Goal: Transaction & Acquisition: Purchase product/service

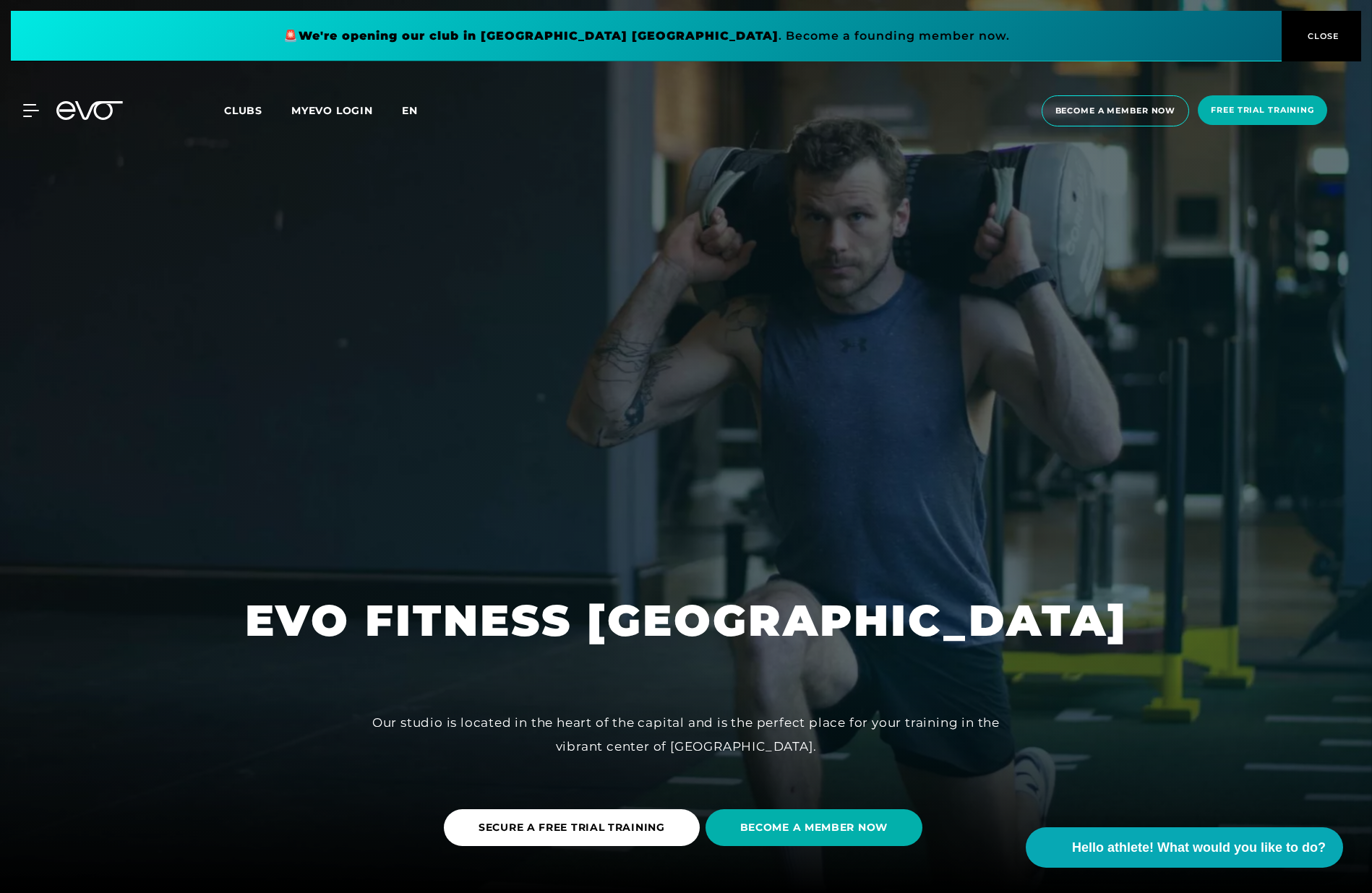
click at [412, 110] on font "en" at bounding box center [410, 111] width 16 height 13
click at [1135, 103] on span "Become a member now" at bounding box center [1116, 111] width 148 height 31
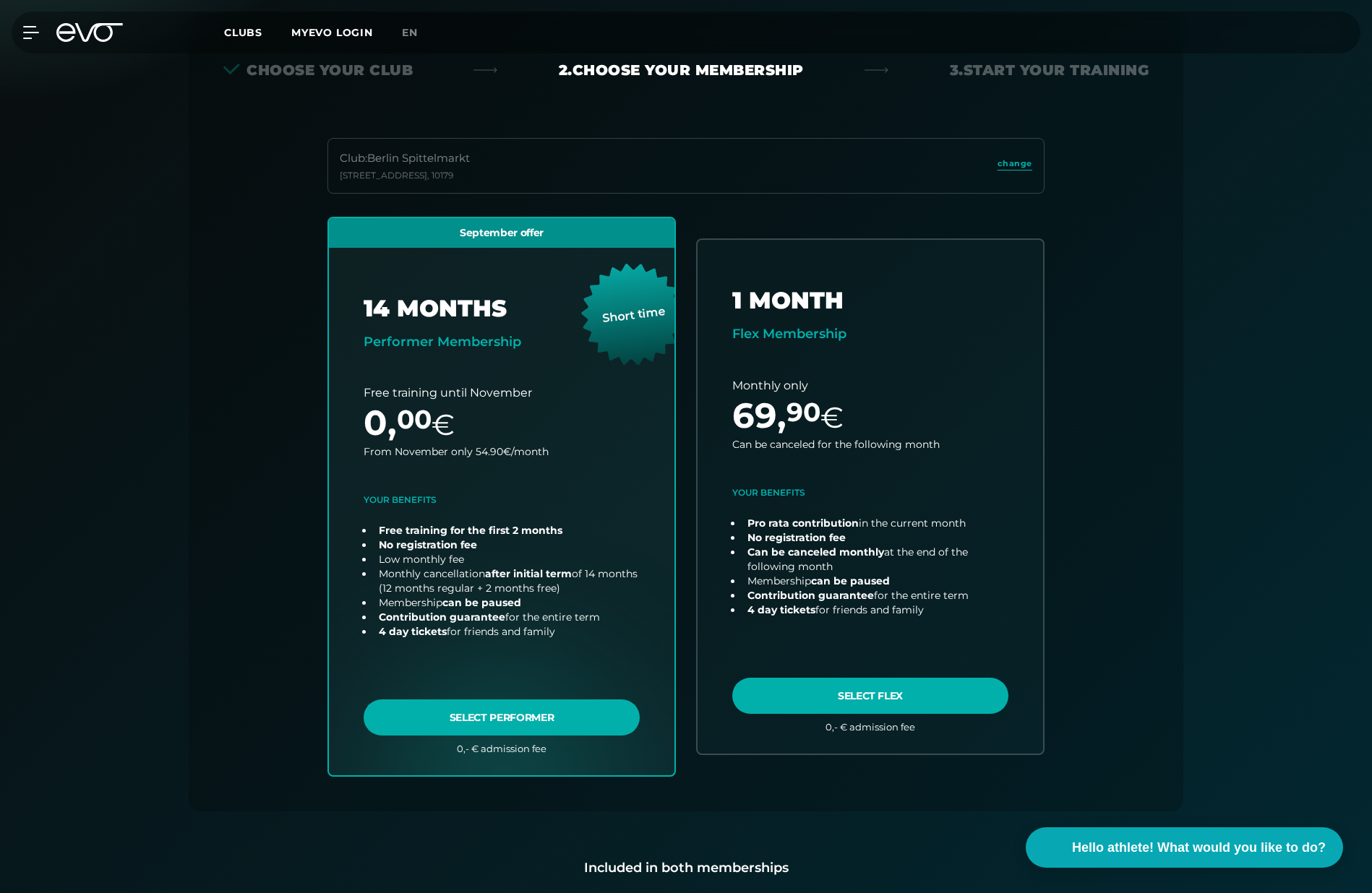
scroll to position [320, 0]
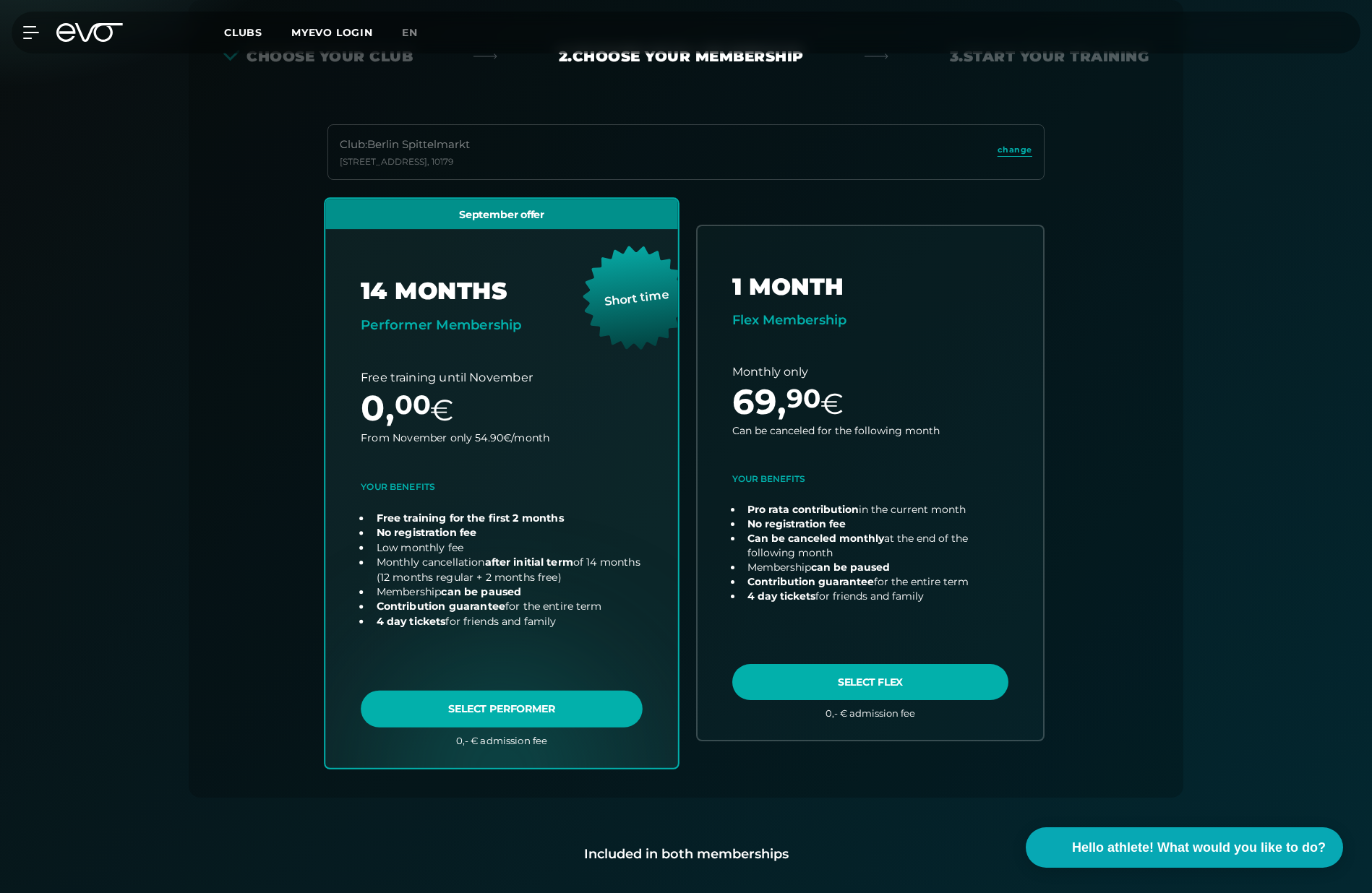
click at [536, 707] on link "choose plan" at bounding box center [502, 483] width 353 height 569
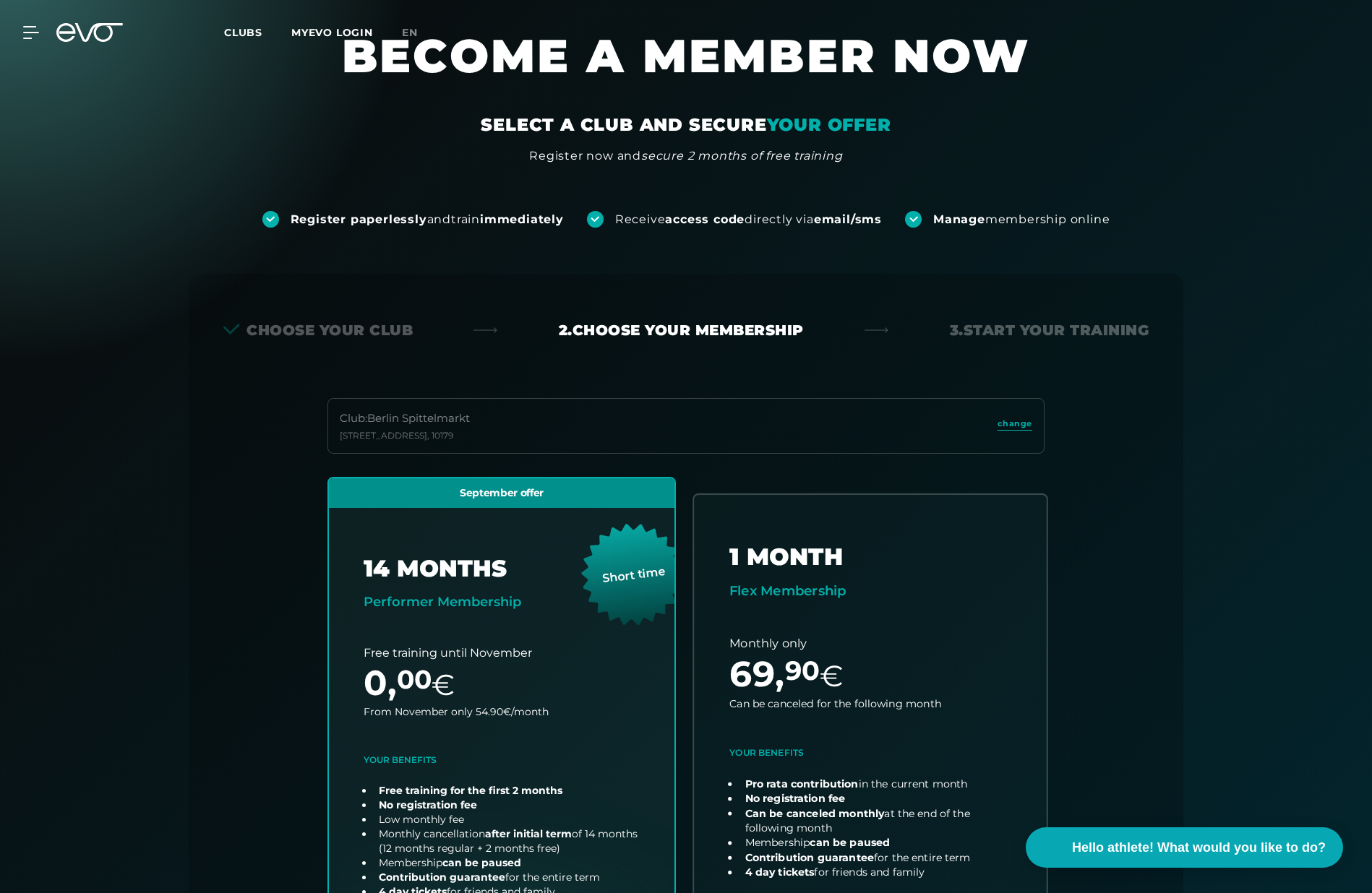
scroll to position [0, 0]
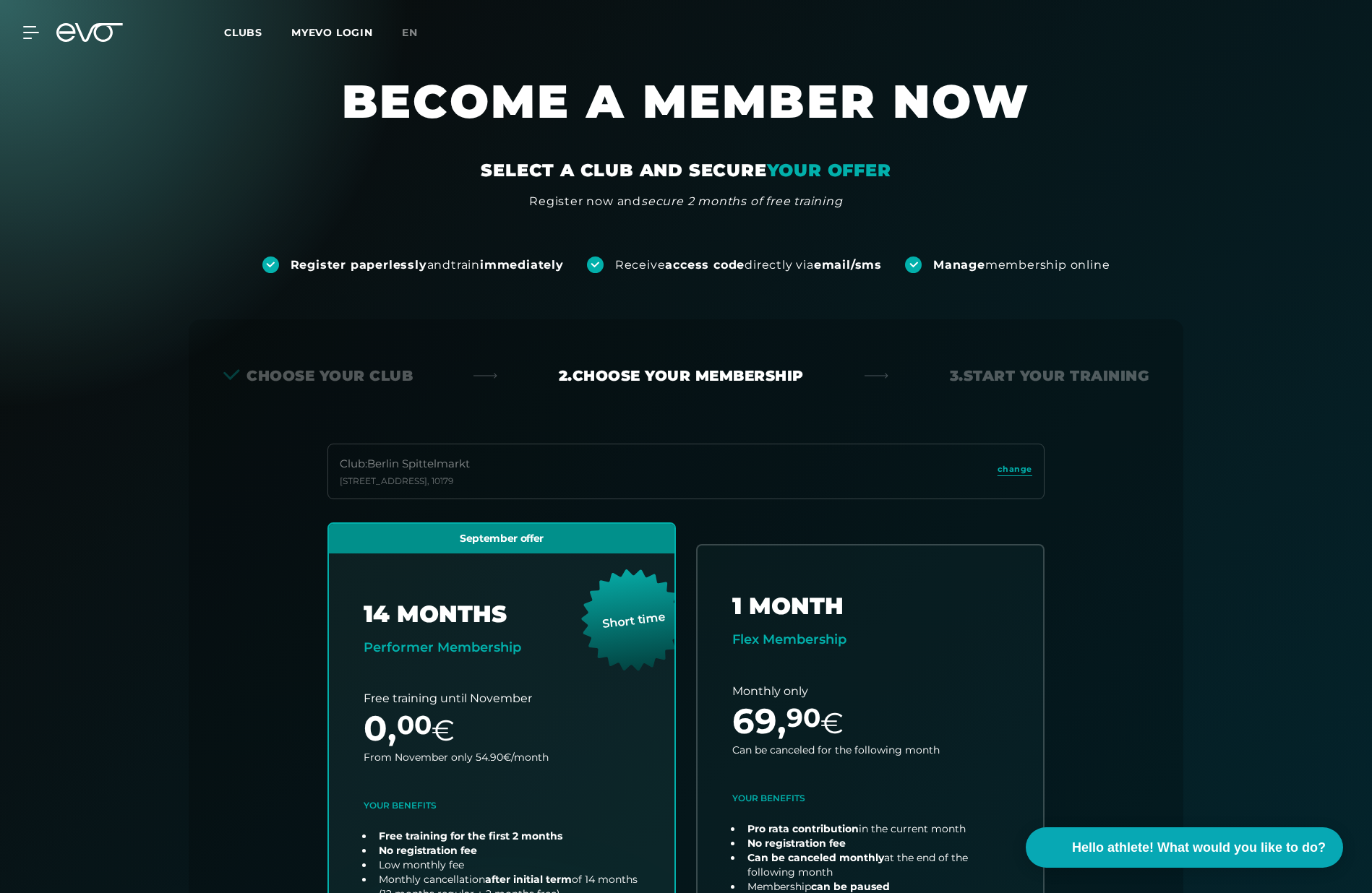
click at [248, 33] on font "Clubs" at bounding box center [243, 33] width 39 height 13
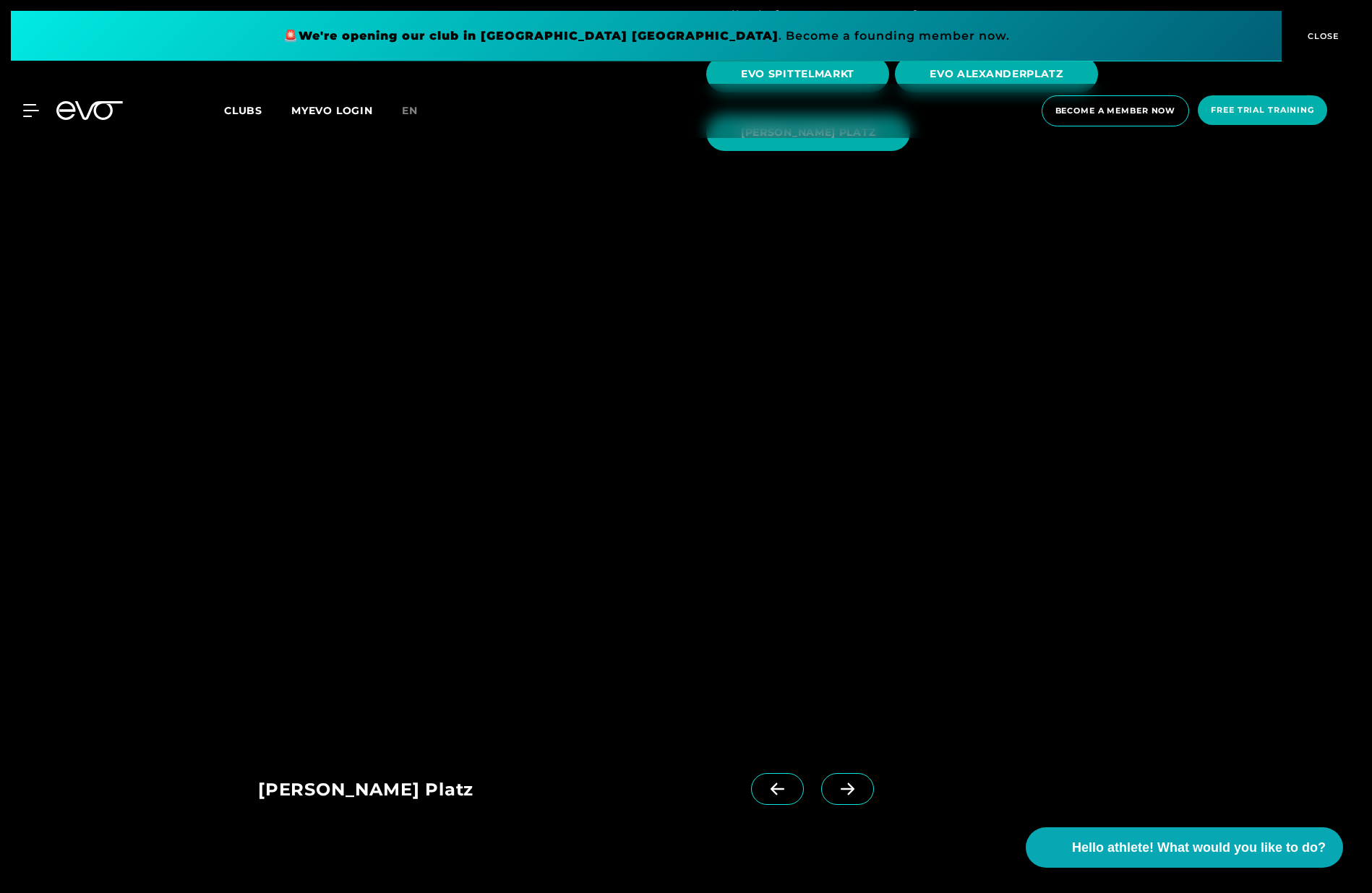
scroll to position [2020, 0]
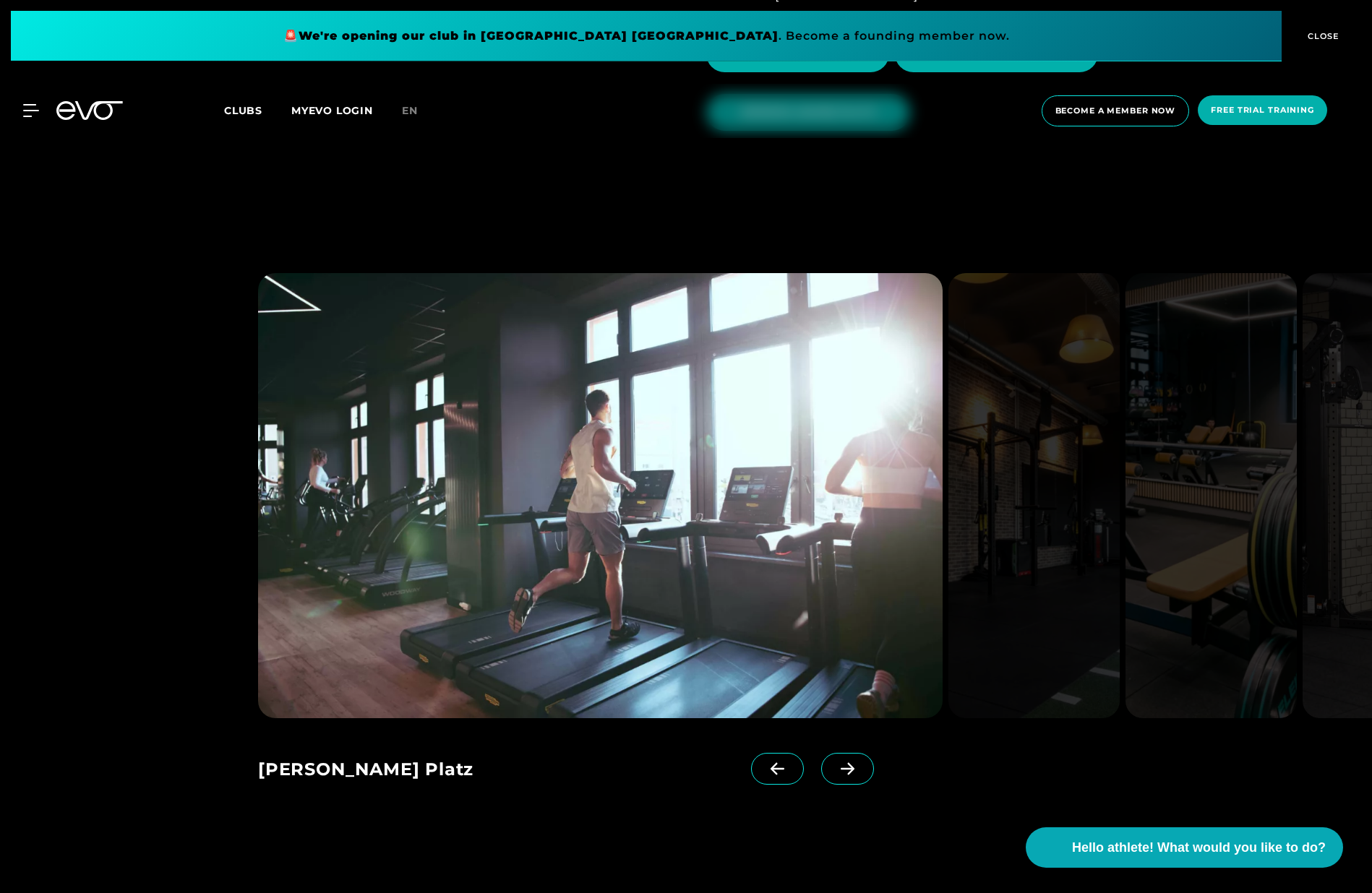
click at [835, 762] on icon at bounding box center [847, 769] width 25 height 13
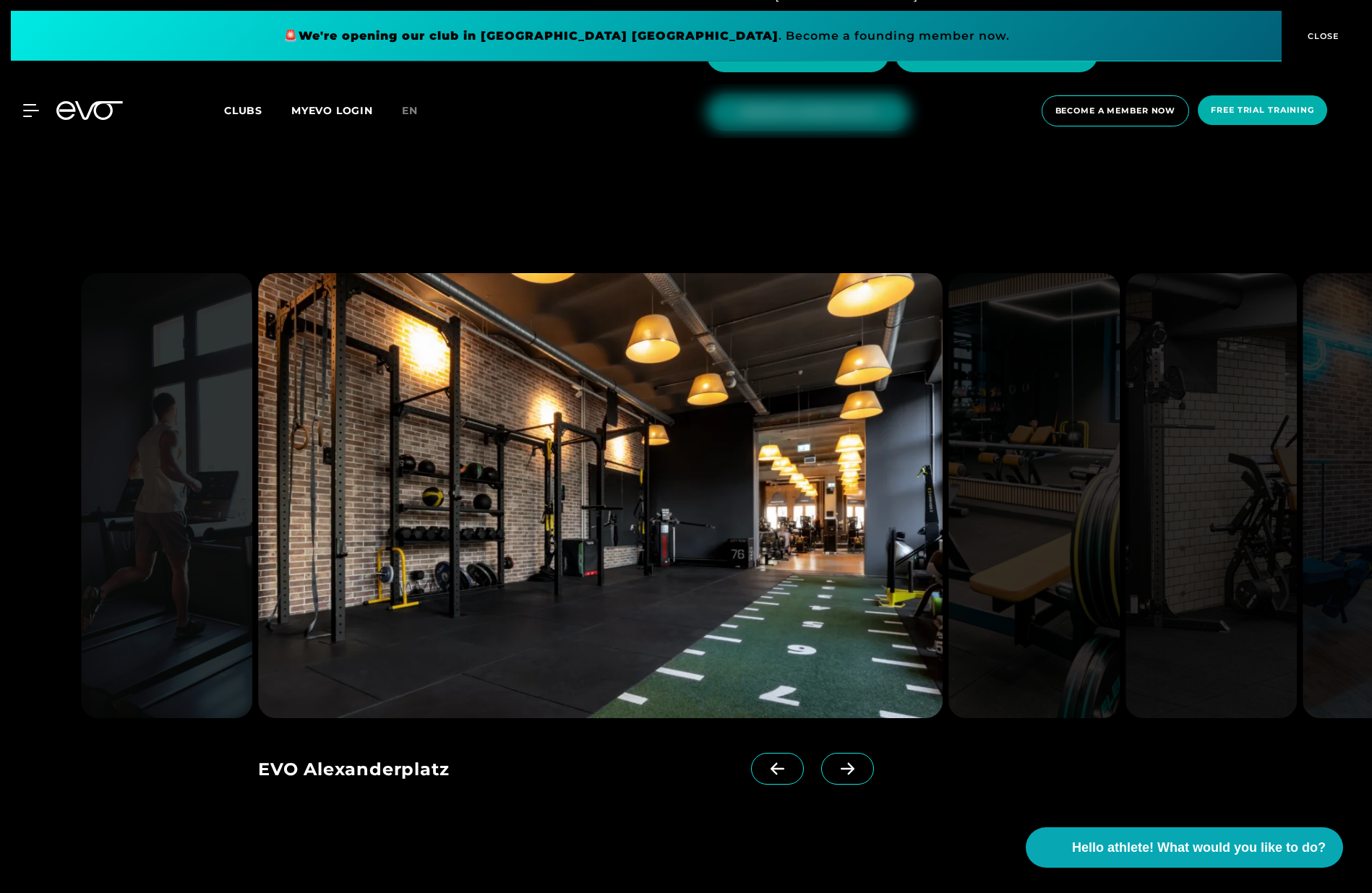
click at [835, 762] on icon at bounding box center [847, 769] width 25 height 13
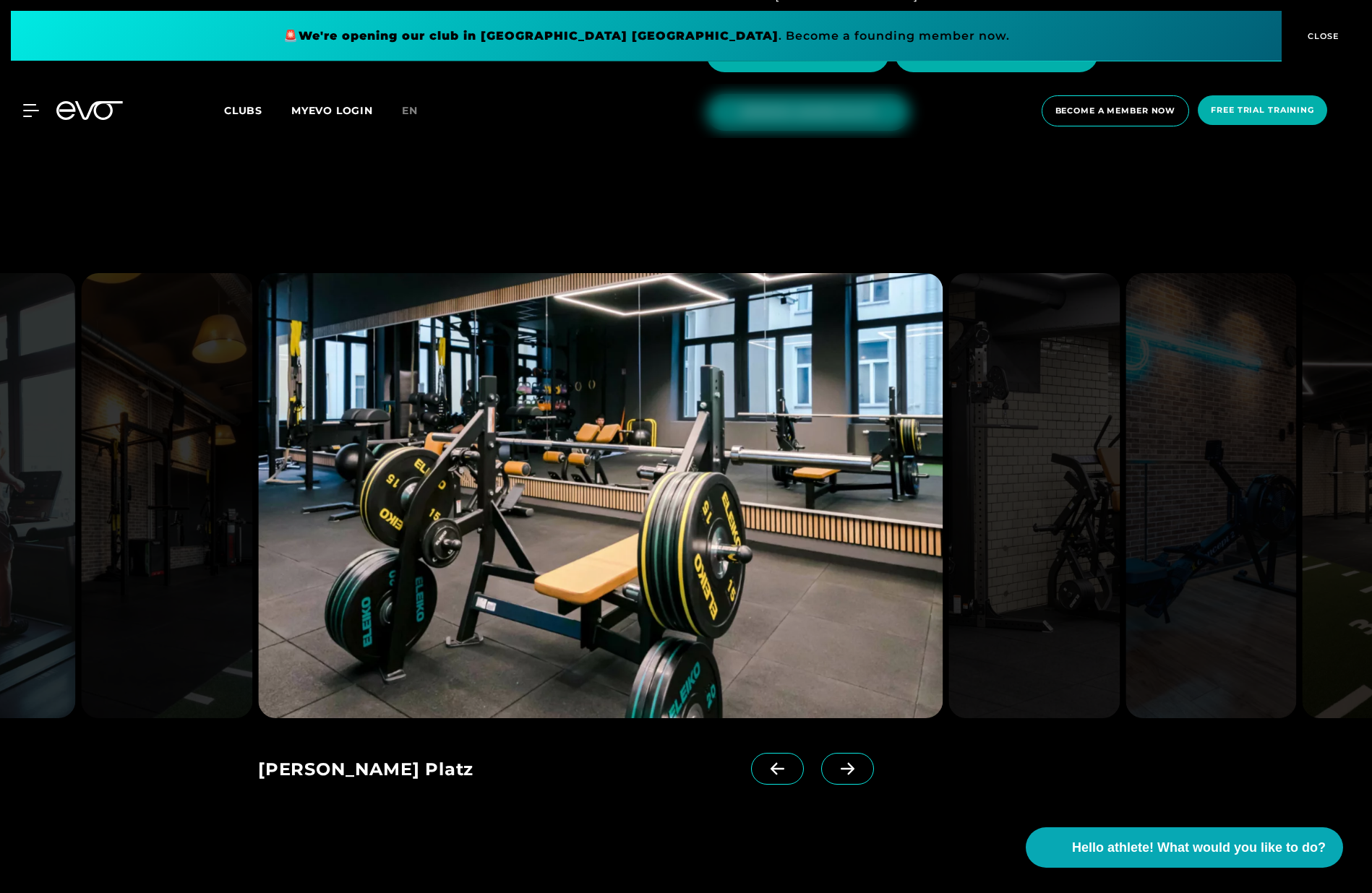
click at [835, 762] on icon at bounding box center [847, 769] width 25 height 13
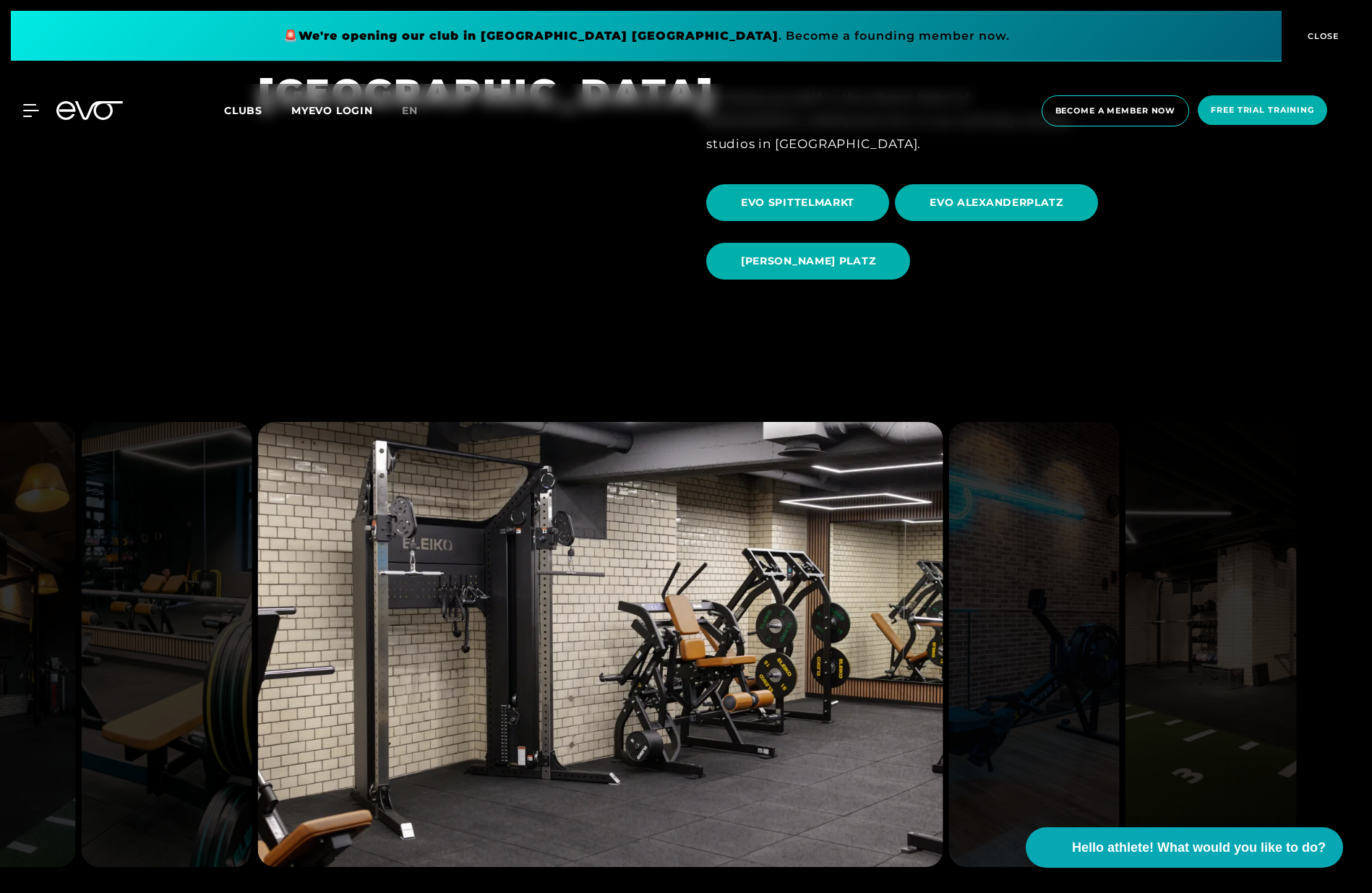
scroll to position [1673, 0]
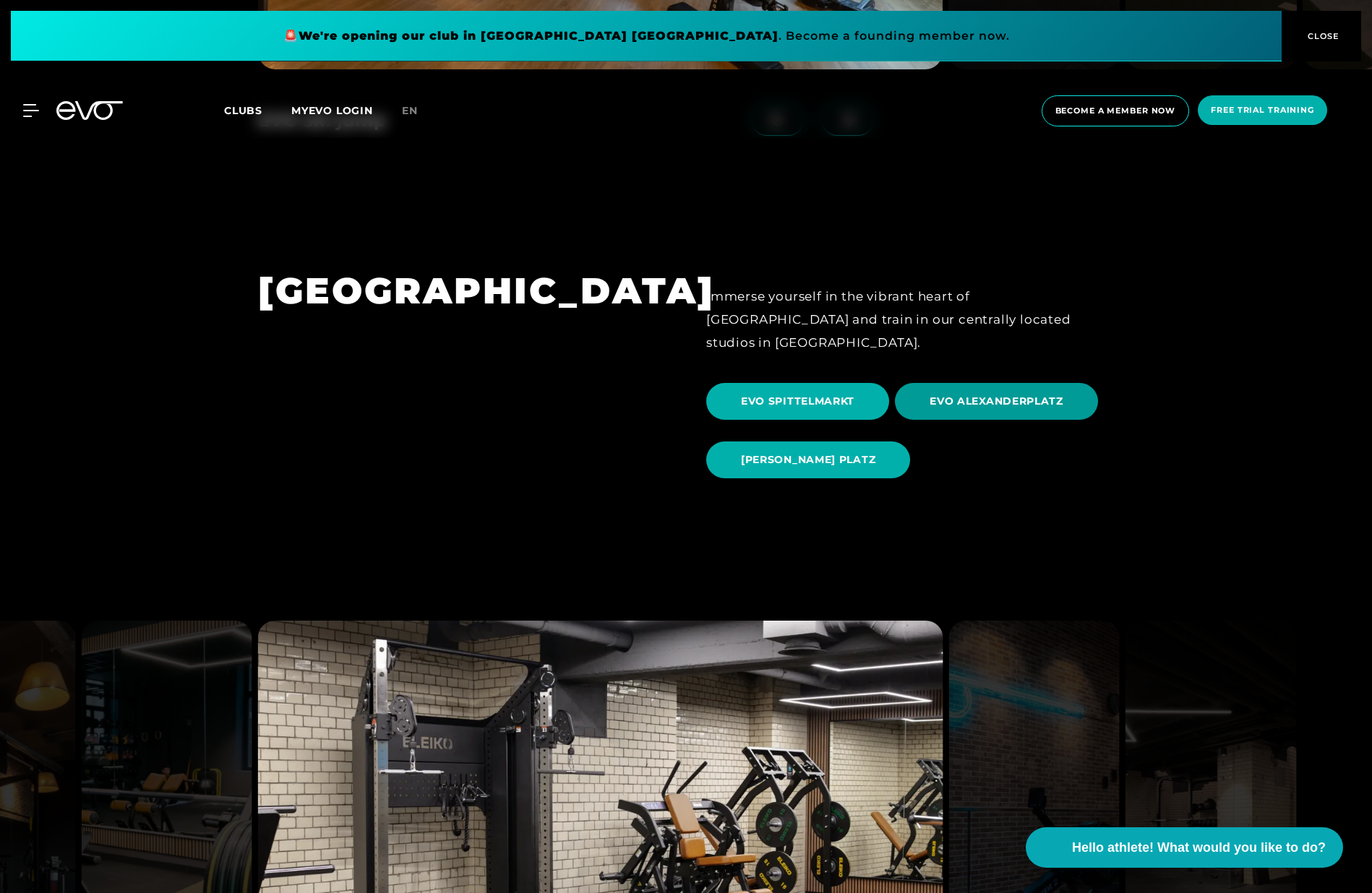
click at [983, 393] on span "EVO ALEXANDERPLATZ" at bounding box center [997, 401] width 203 height 37
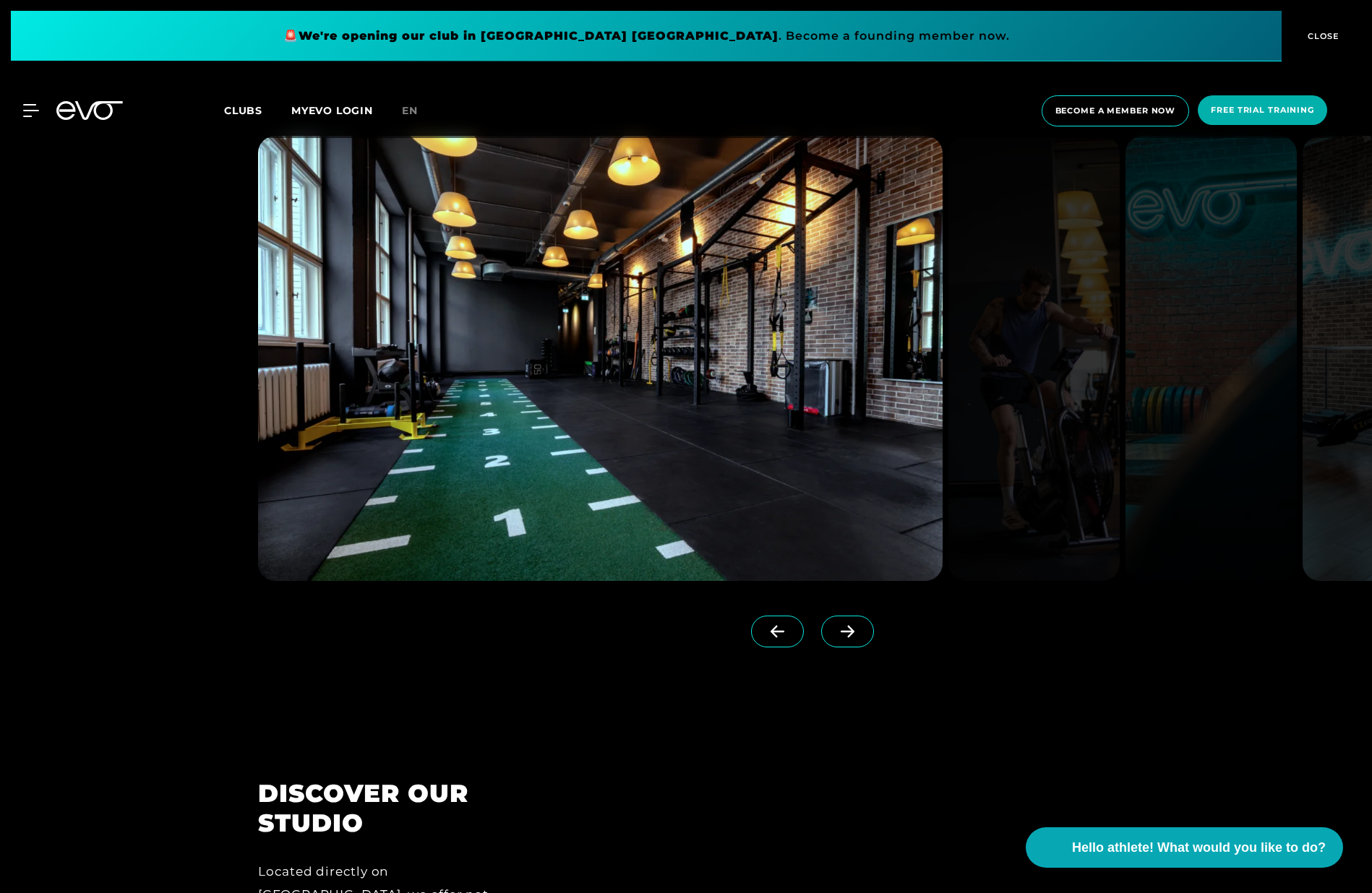
scroll to position [1729, 0]
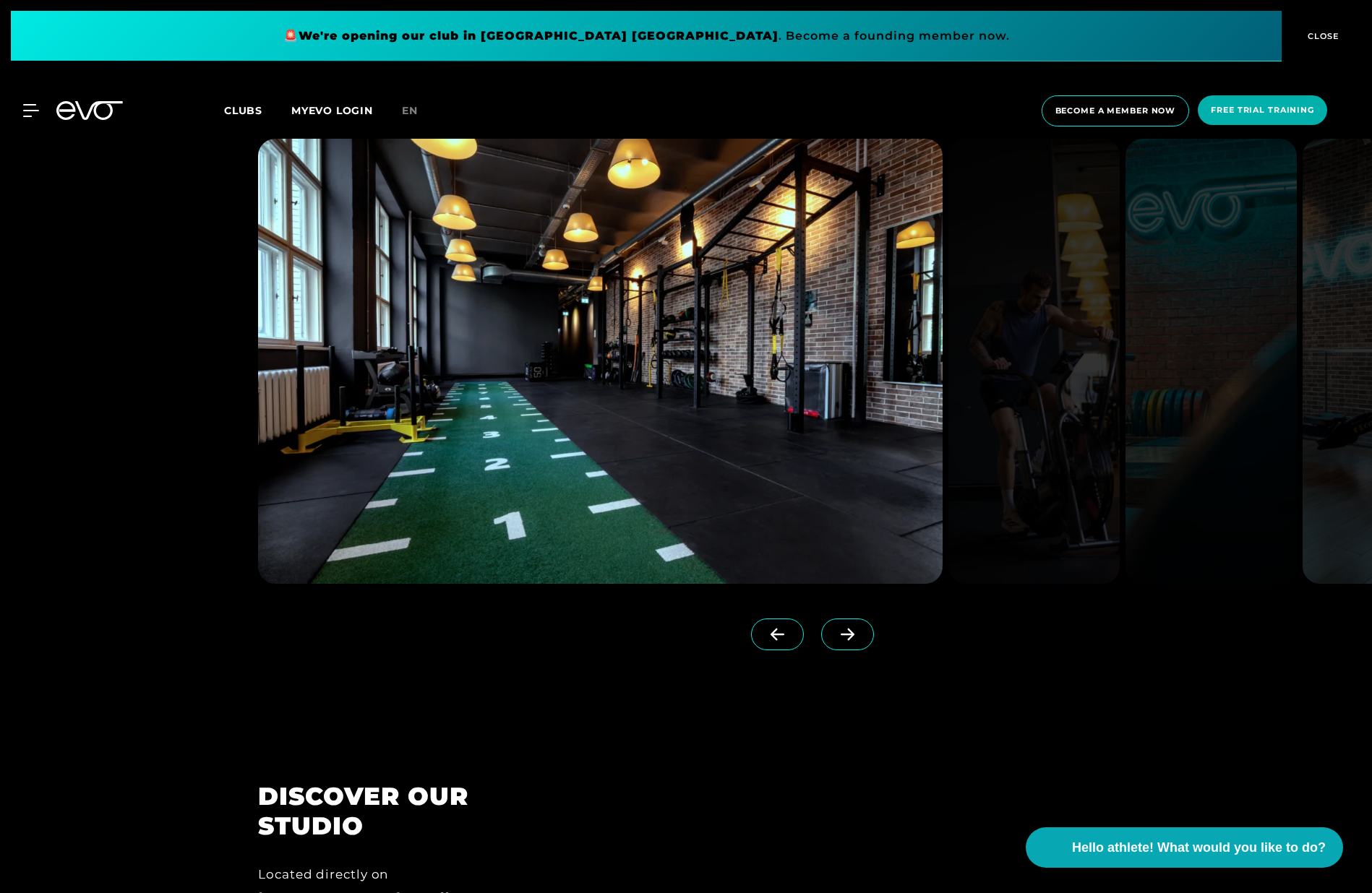
click at [835, 640] on icon at bounding box center [847, 635] width 25 height 13
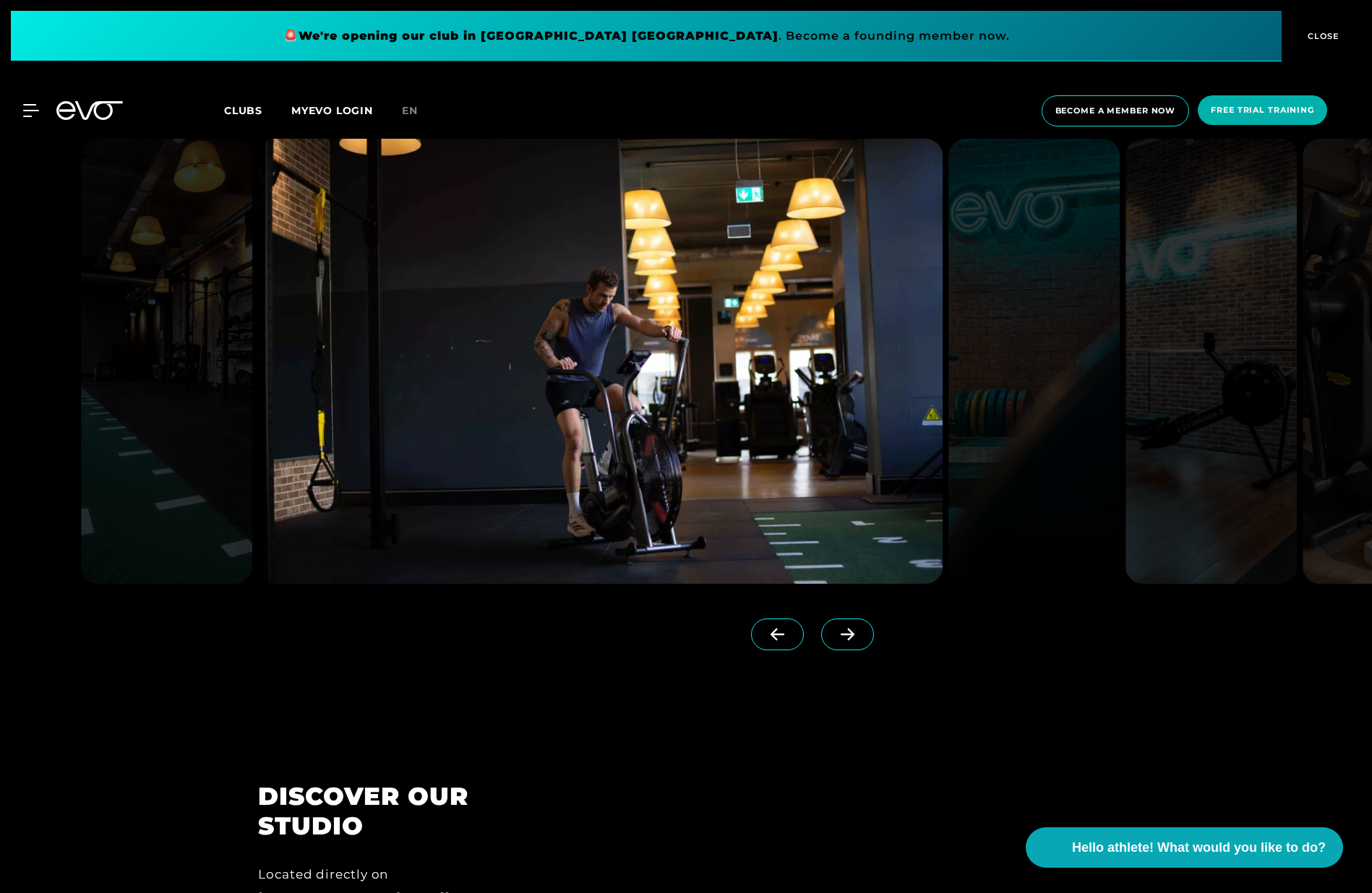
click at [835, 640] on icon at bounding box center [847, 635] width 25 height 13
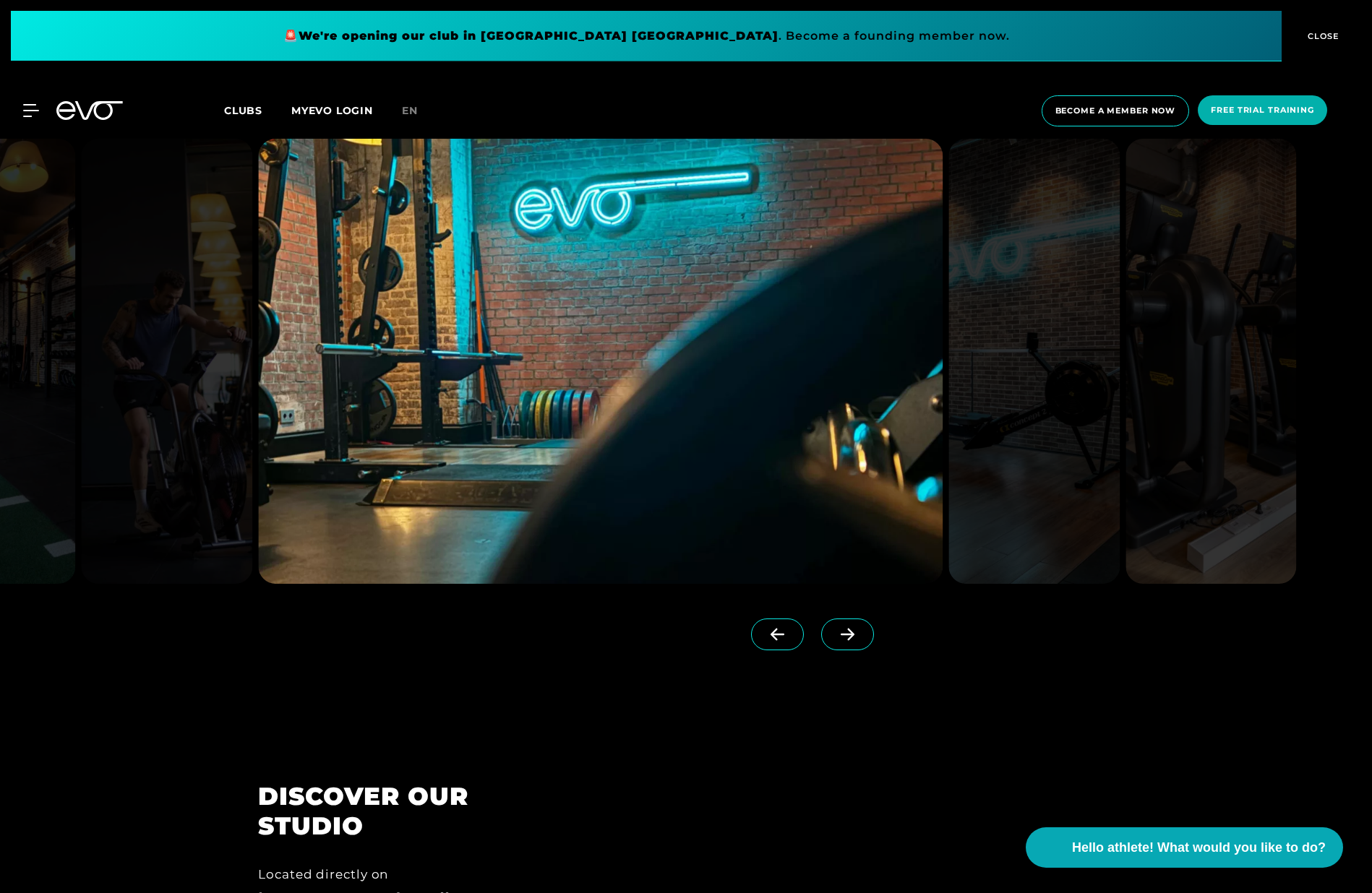
click at [835, 640] on icon at bounding box center [847, 635] width 25 height 13
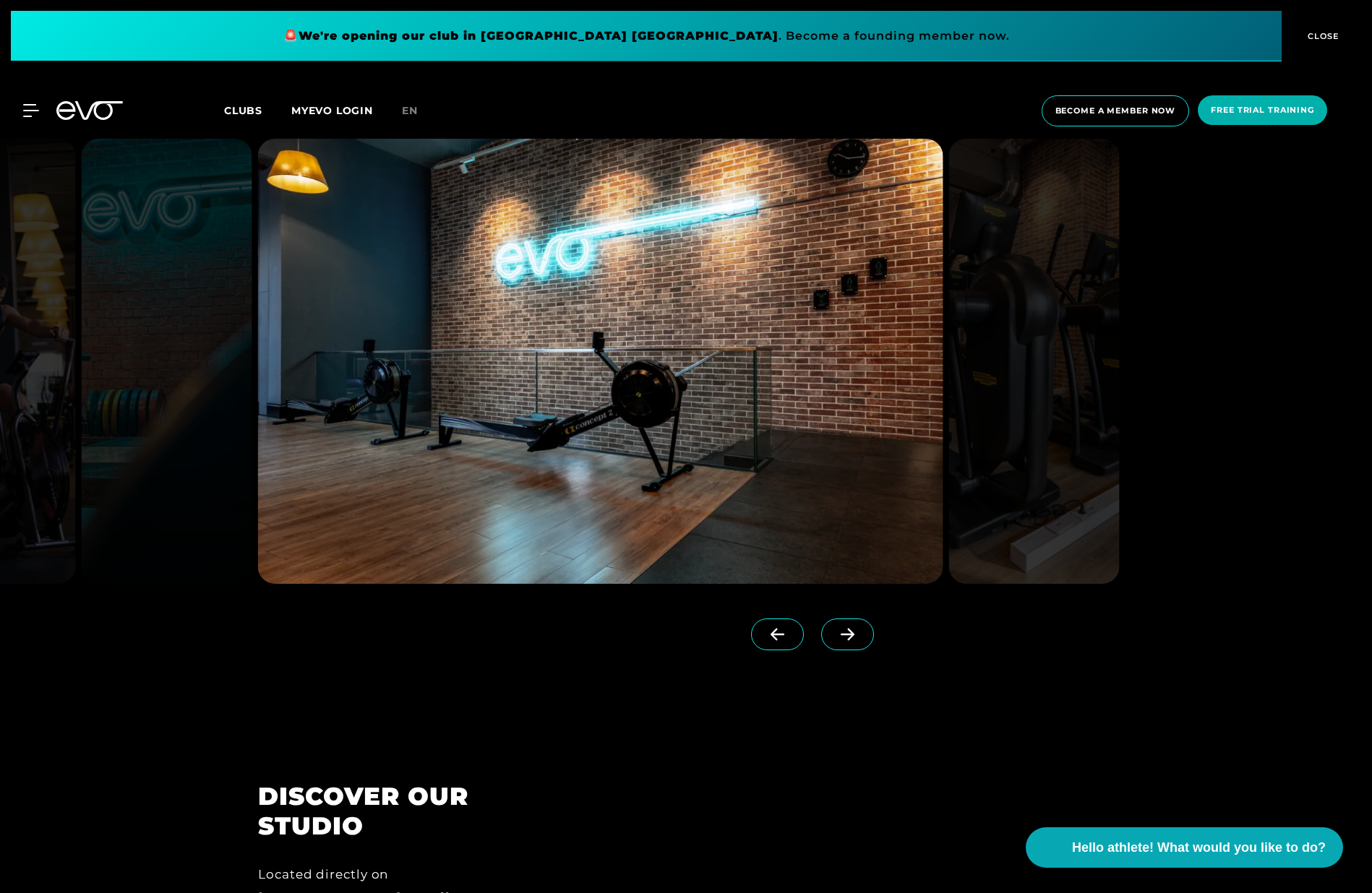
click at [835, 640] on icon at bounding box center [847, 635] width 25 height 13
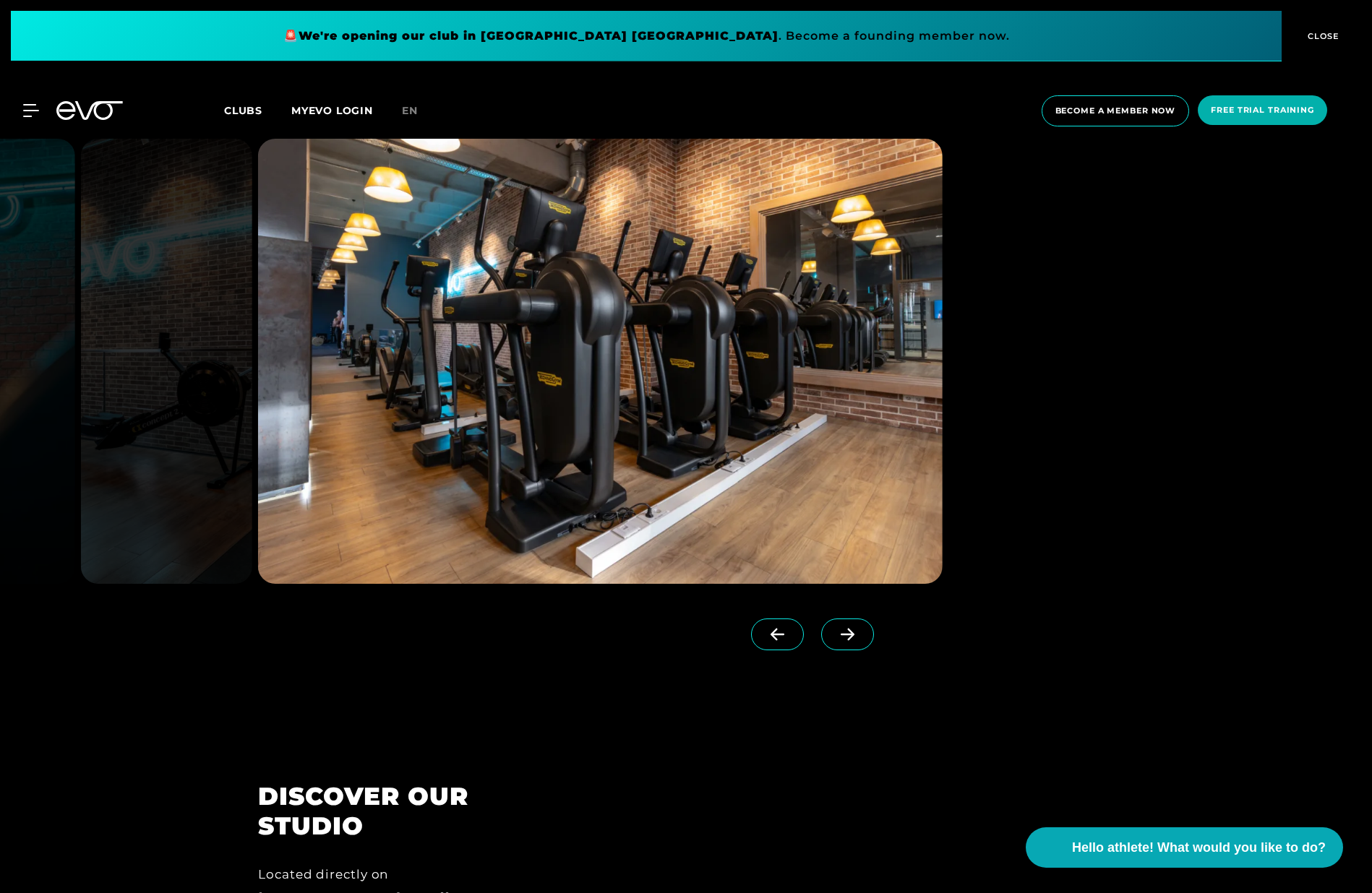
click at [835, 640] on icon at bounding box center [847, 635] width 25 height 13
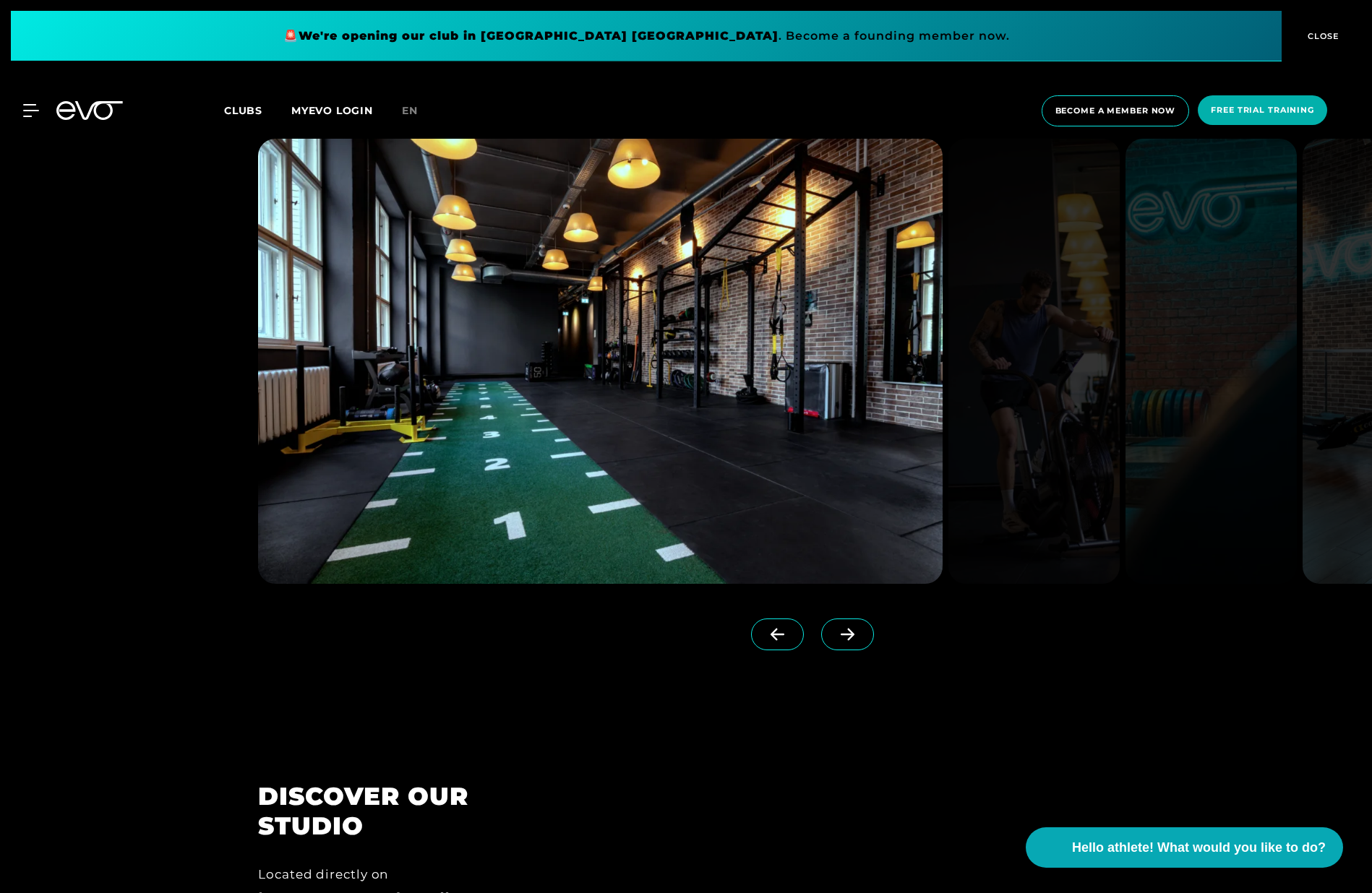
click at [835, 640] on icon at bounding box center [847, 635] width 25 height 13
